Goal: Find specific page/section: Find specific page/section

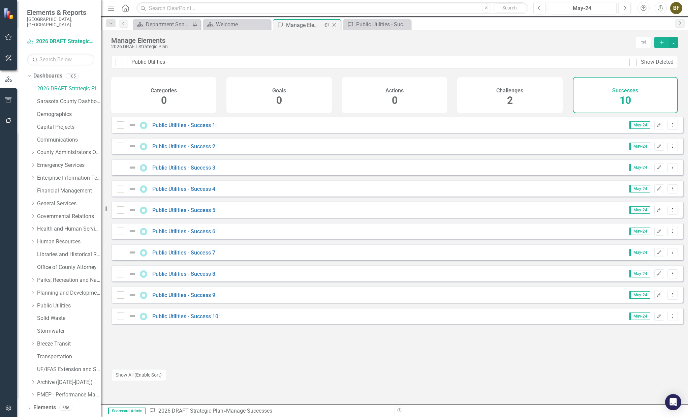
click at [308, 25] on div "Manage Elements" at bounding box center [304, 25] width 36 height 8
click at [510, 92] on h4 "Challenges" at bounding box center [509, 91] width 27 height 6
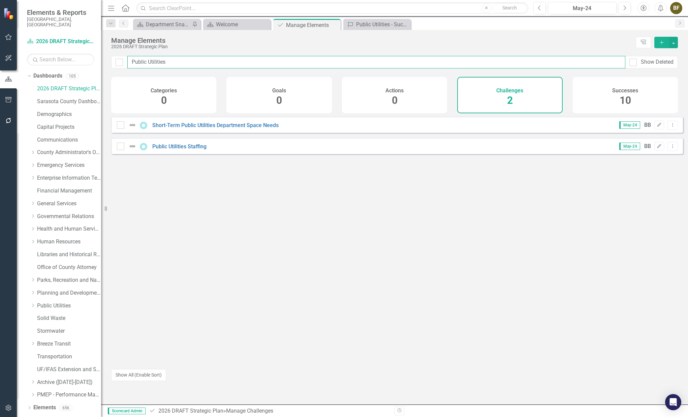
click at [178, 60] on input "Public Utilities" at bounding box center [376, 62] width 498 height 12
click at [615, 101] on div "Successes 10" at bounding box center [625, 95] width 105 height 36
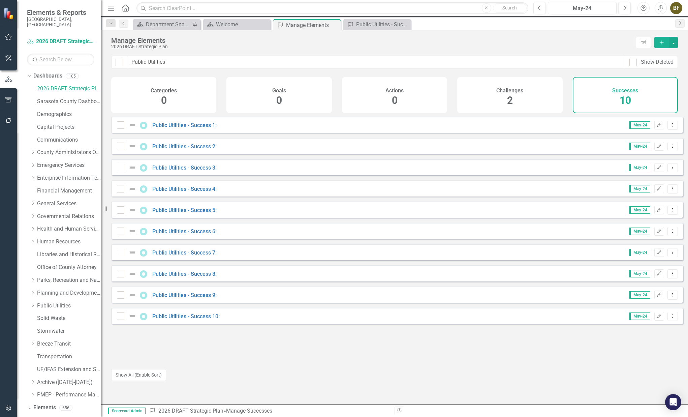
click at [508, 99] on span "2" at bounding box center [510, 100] width 6 height 12
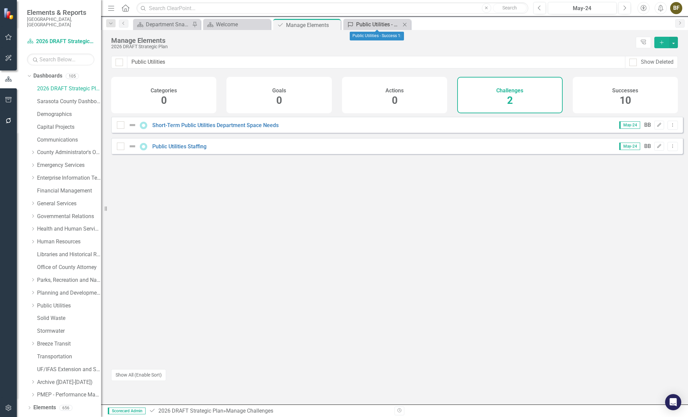
click at [384, 21] on div "Public Utilities - Success 1:" at bounding box center [378, 24] width 44 height 8
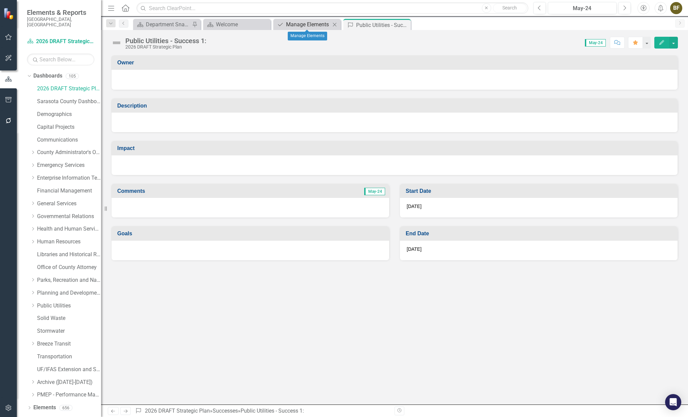
click at [314, 25] on div "Manage Elements" at bounding box center [308, 24] width 44 height 8
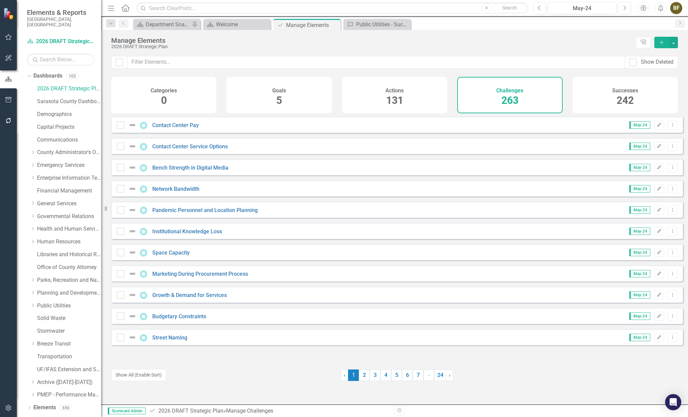
click at [621, 104] on span "242" at bounding box center [625, 100] width 17 height 12
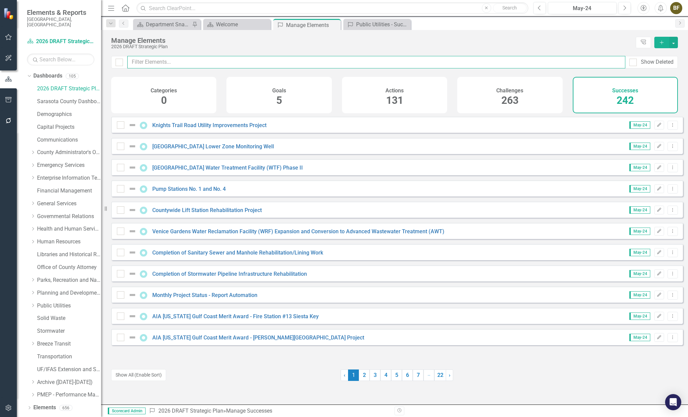
click at [190, 59] on input "text" at bounding box center [376, 62] width 498 height 12
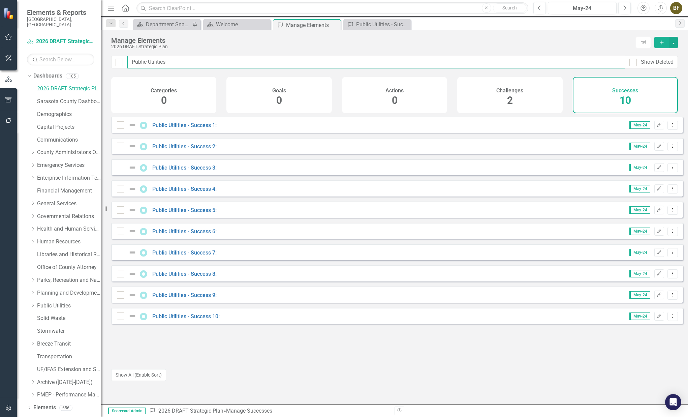
type input "Public Utilities"
click at [510, 93] on div "2" at bounding box center [510, 100] width 6 height 14
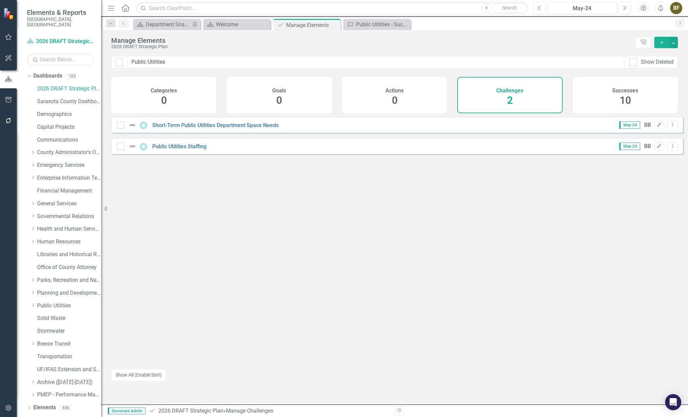
click at [135, 41] on div "Manage Elements" at bounding box center [371, 40] width 521 height 7
click at [137, 41] on div "Manage Elements" at bounding box center [371, 40] width 521 height 7
click at [57, 85] on link "2026 DRAFT Strategic Plan" at bounding box center [69, 89] width 64 height 8
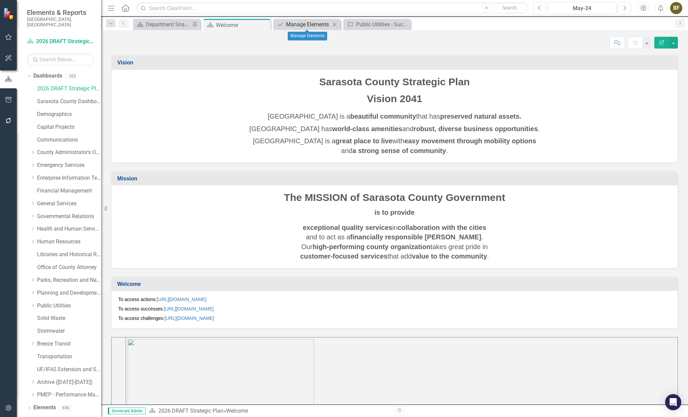
click at [313, 23] on div "Manage Elements" at bounding box center [308, 24] width 44 height 8
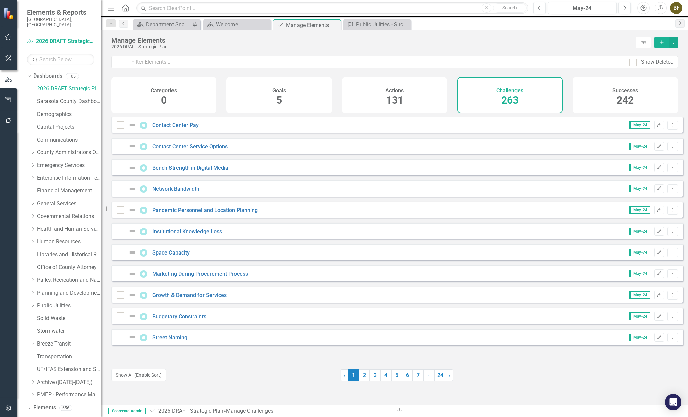
click at [515, 98] on span "263" at bounding box center [510, 100] width 17 height 12
click at [155, 60] on input "text" at bounding box center [376, 62] width 498 height 12
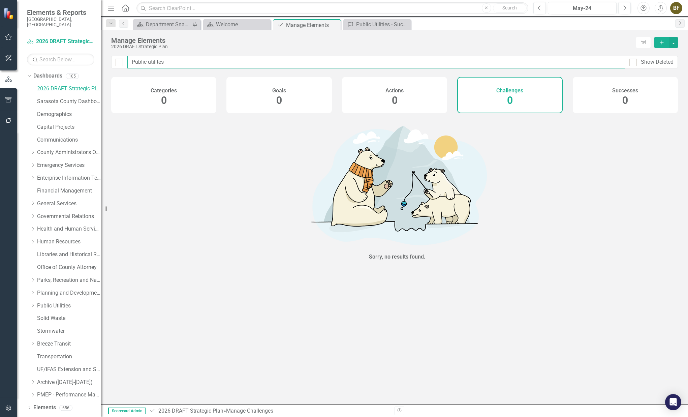
click at [157, 61] on input "Public utilites" at bounding box center [376, 62] width 498 height 12
drag, startPoint x: 167, startPoint y: 60, endPoint x: 148, endPoint y: 57, distance: 19.1
click at [148, 57] on input "Public utilites" at bounding box center [376, 62] width 498 height 12
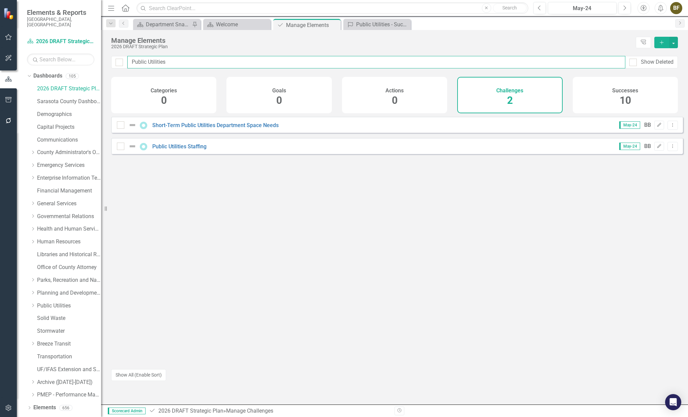
type input "Public Utilities"
click at [613, 100] on div "Successes 10" at bounding box center [625, 95] width 105 height 36
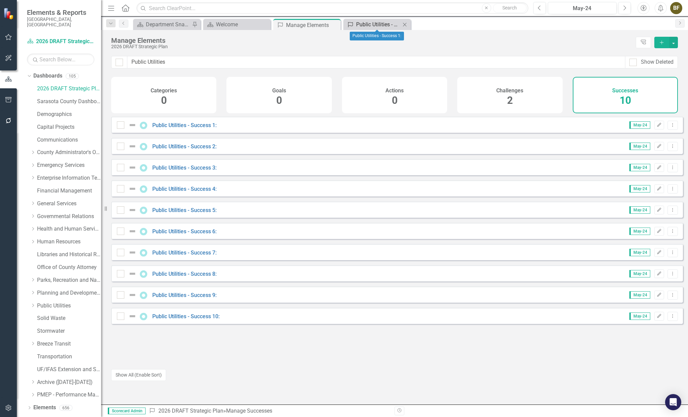
click at [373, 23] on div "Public Utilities - Success 1:" at bounding box center [378, 24] width 44 height 8
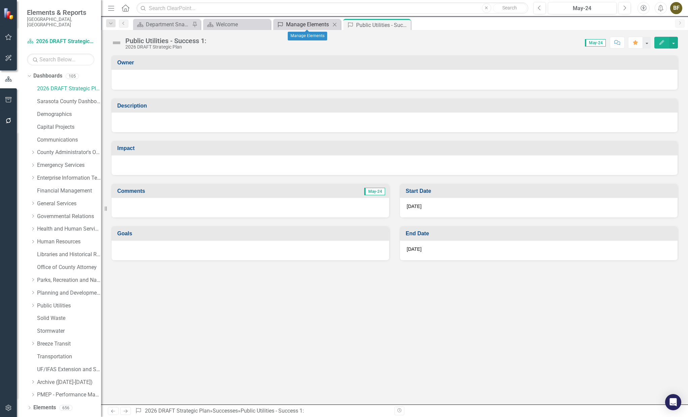
click at [311, 26] on div "Manage Elements" at bounding box center [308, 24] width 44 height 8
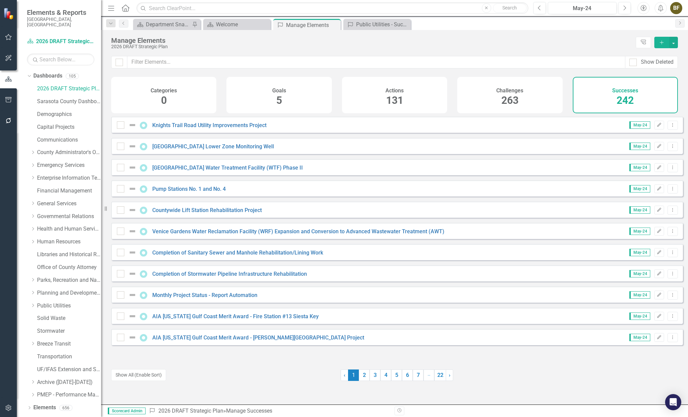
drag, startPoint x: 510, startPoint y: 98, endPoint x: 482, endPoint y: 46, distance: 59.6
click at [482, 46] on div "2026 DRAFT Strategic Plan" at bounding box center [371, 46] width 521 height 5
click at [507, 99] on span "263" at bounding box center [510, 100] width 17 height 12
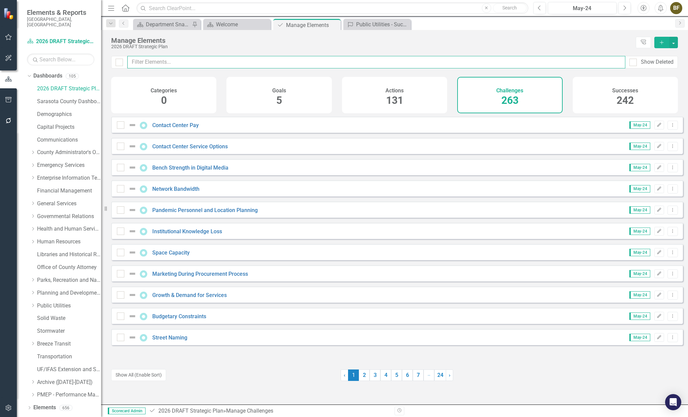
click at [202, 62] on input "text" at bounding box center [376, 62] width 498 height 12
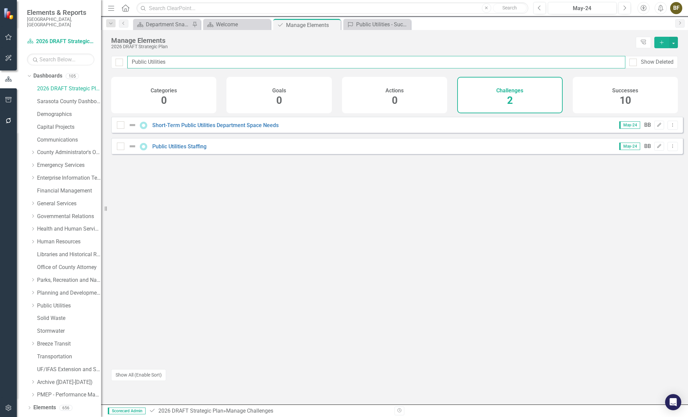
type input "Public Utilities"
click at [633, 96] on div "Successes 10" at bounding box center [625, 95] width 105 height 36
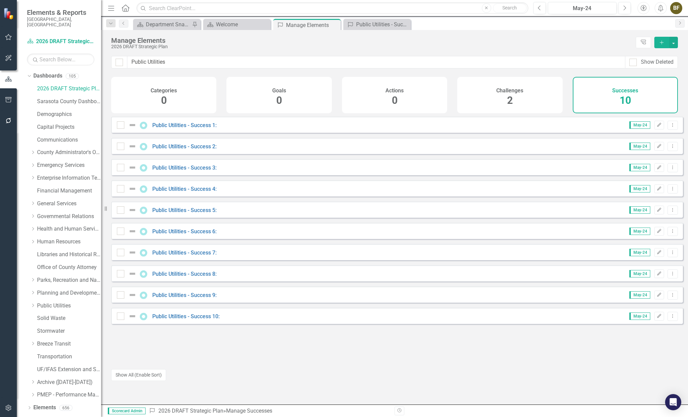
click at [517, 100] on div "Challenges 2" at bounding box center [509, 95] width 105 height 36
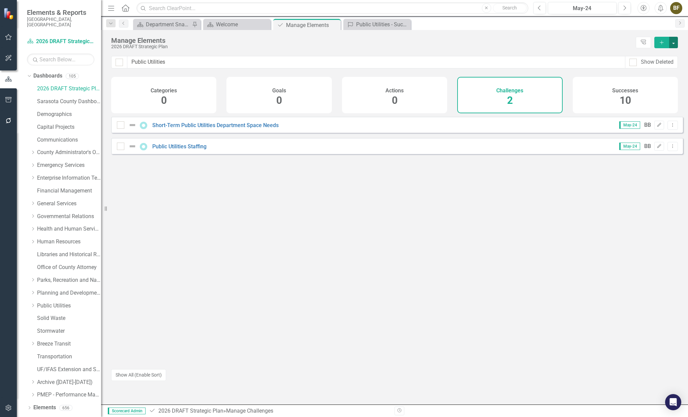
click at [673, 43] on button "button" at bounding box center [673, 42] width 9 height 11
click at [576, 39] on div "Manage Elements" at bounding box center [371, 40] width 521 height 7
click at [615, 97] on div "Successes 10" at bounding box center [625, 95] width 105 height 36
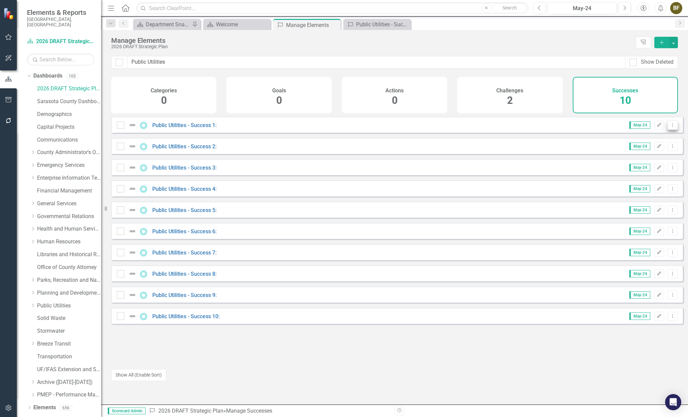
click at [670, 127] on icon "Dropdown Menu" at bounding box center [673, 125] width 6 height 4
click at [531, 44] on div "Manage Elements" at bounding box center [371, 40] width 521 height 7
